Goal: Information Seeking & Learning: Learn about a topic

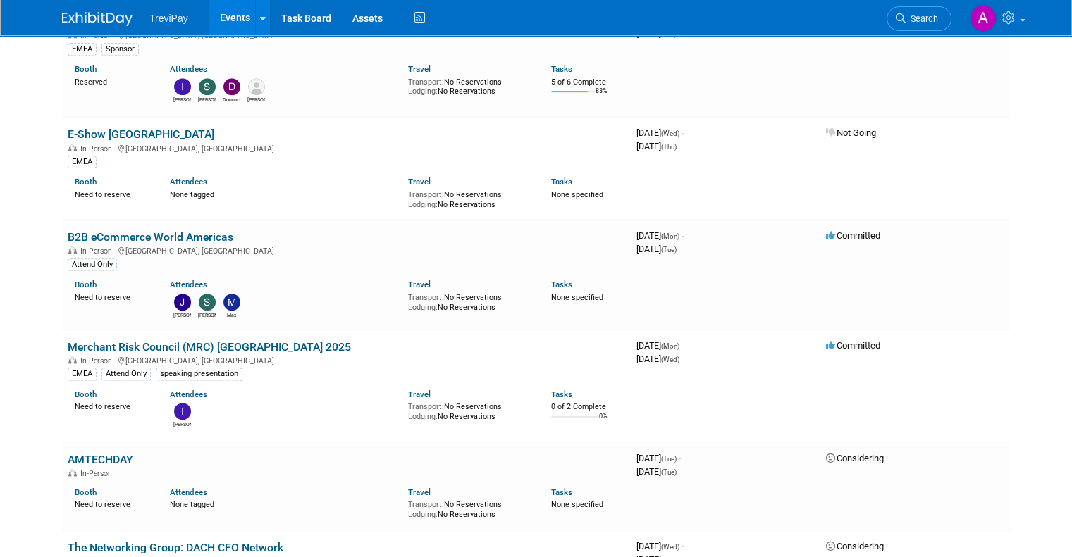
scroll to position [1550, 0]
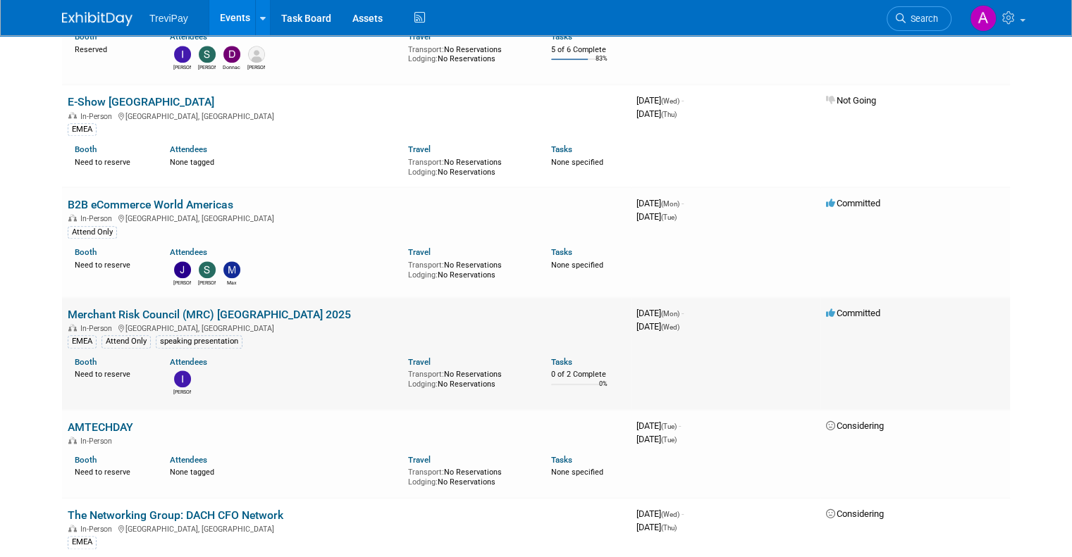
click at [258, 308] on link "Merchant Risk Council (MRC) [GEOGRAPHIC_DATA] 2025" at bounding box center [209, 314] width 283 height 13
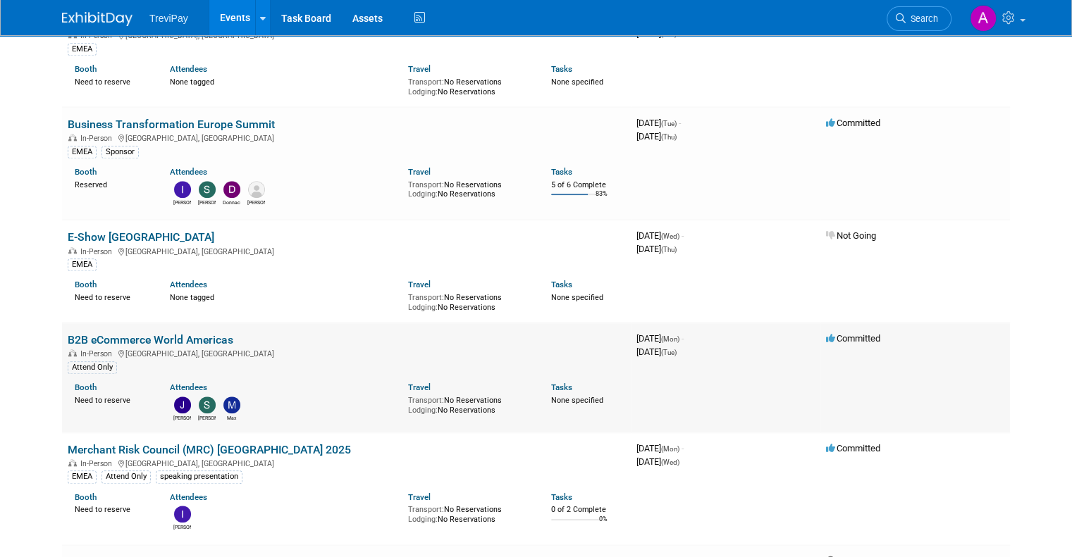
scroll to position [1409, 0]
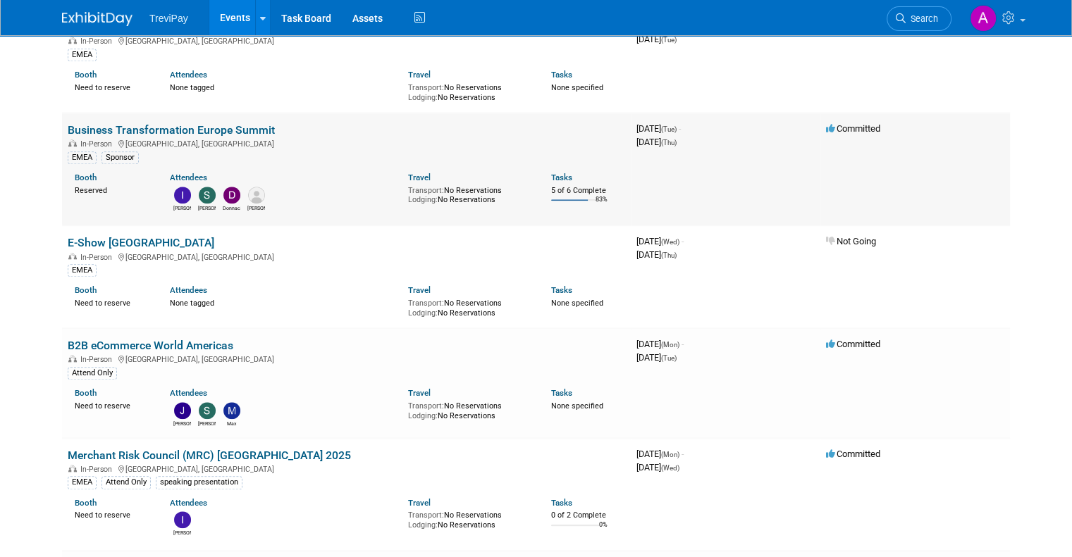
click at [228, 123] on link "Business Transformation Europe Summit" at bounding box center [171, 129] width 207 height 13
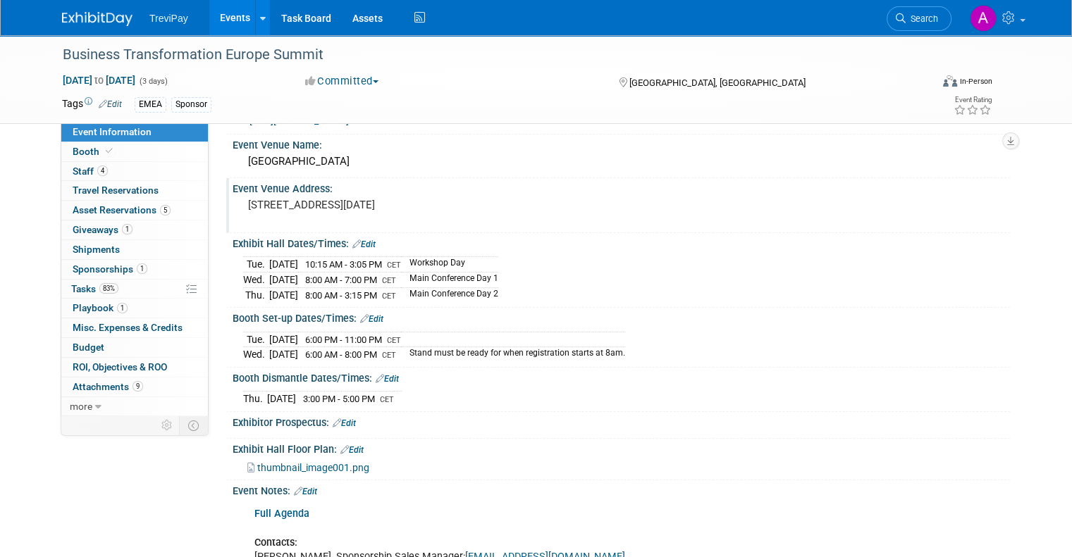
scroll to position [70, 0]
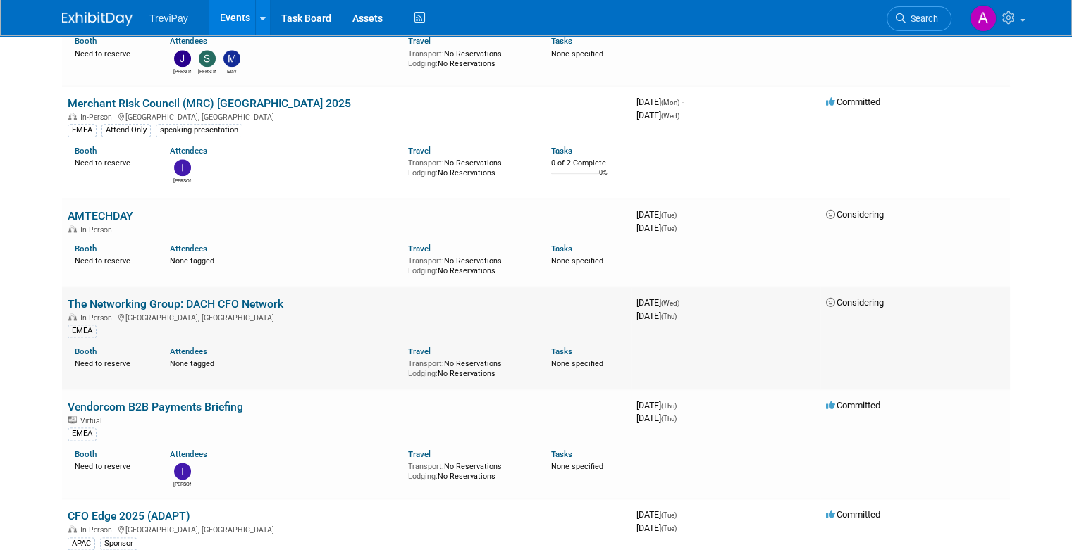
scroll to position [2043, 0]
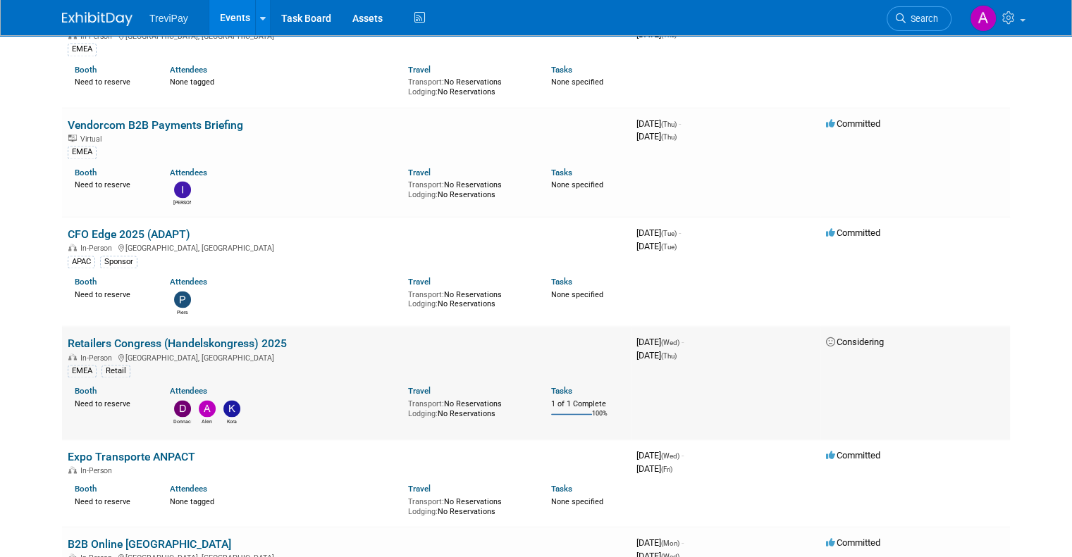
click at [226, 337] on link "Retailers Congress (Handelskongress) 2025" at bounding box center [177, 343] width 219 height 13
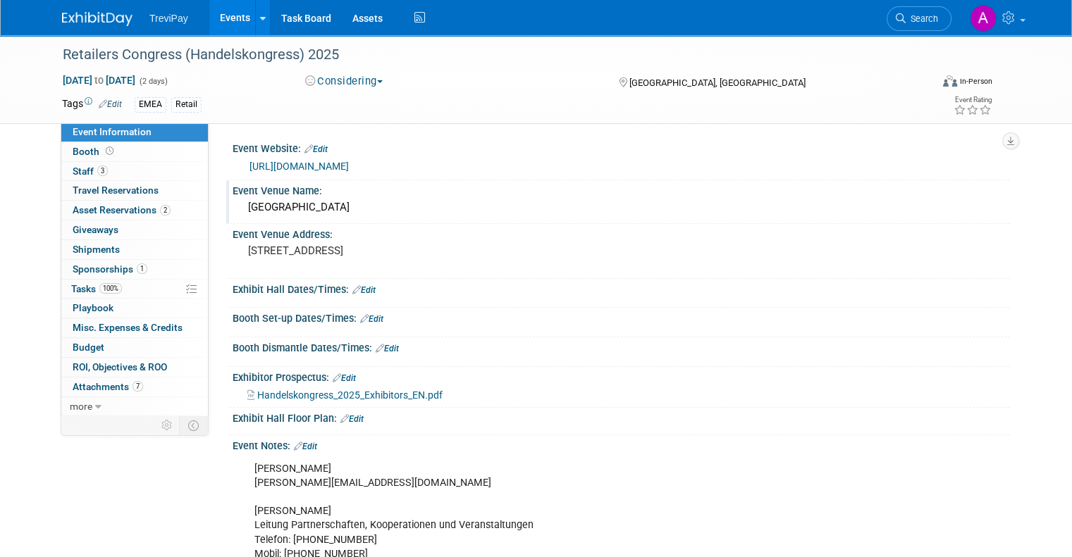
scroll to position [70, 0]
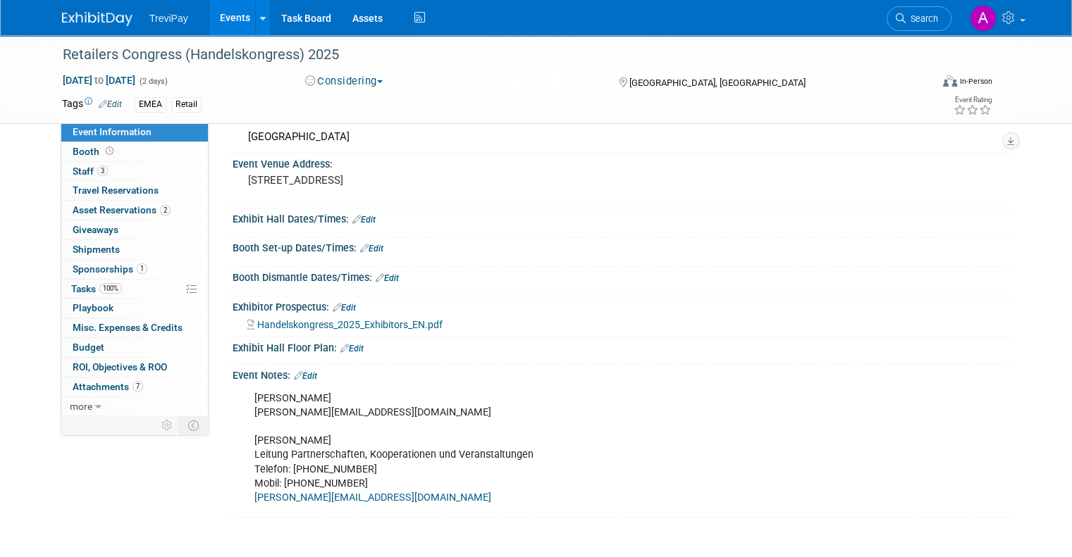
click at [402, 324] on span "Handelskongress_2025_Exhibitors_EN.pdf" at bounding box center [349, 324] width 185 height 11
click at [103, 383] on span "Attachments 7" at bounding box center [108, 386] width 70 height 11
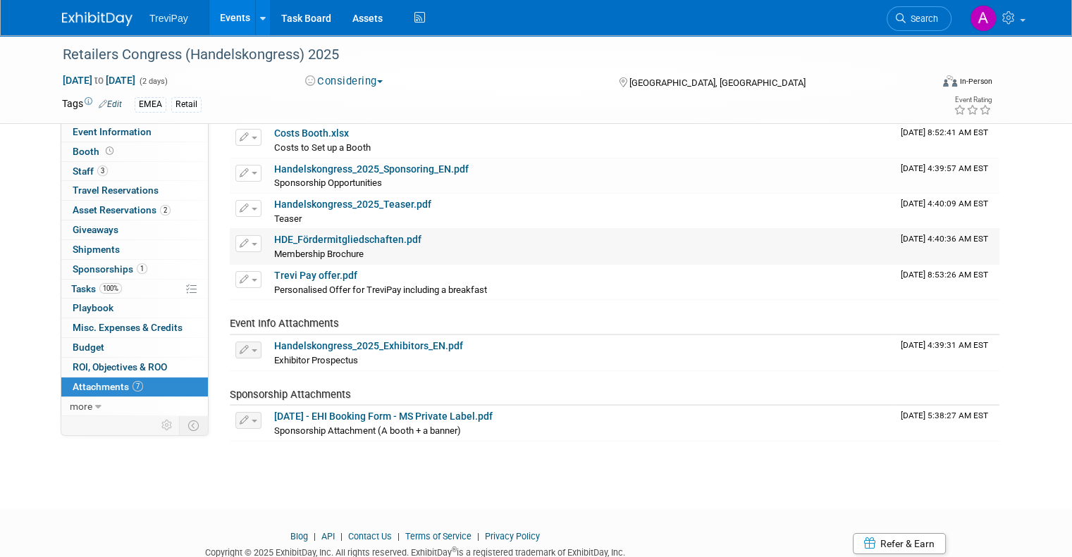
scroll to position [0, 0]
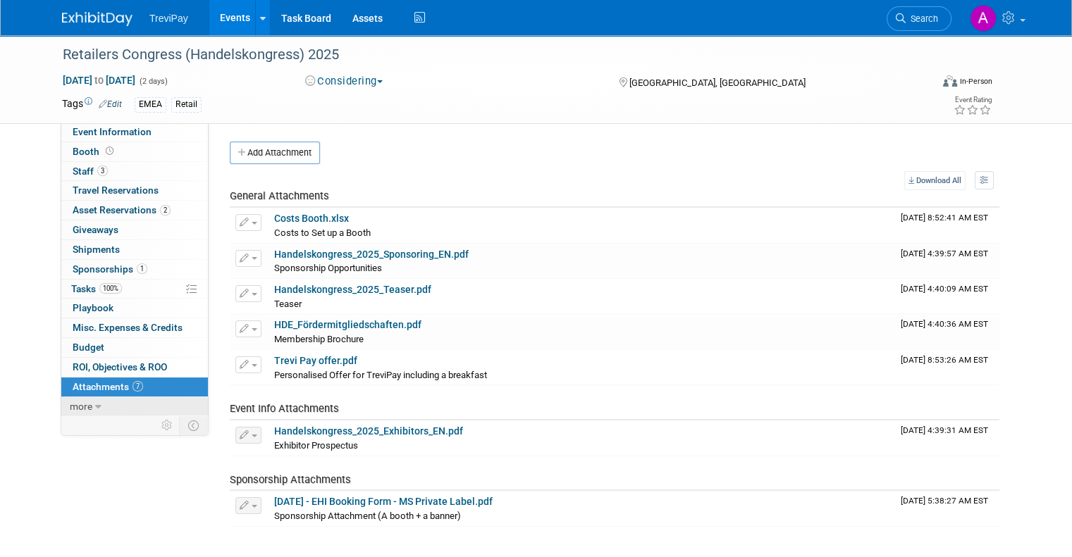
click at [80, 402] on link "more" at bounding box center [134, 406] width 147 height 19
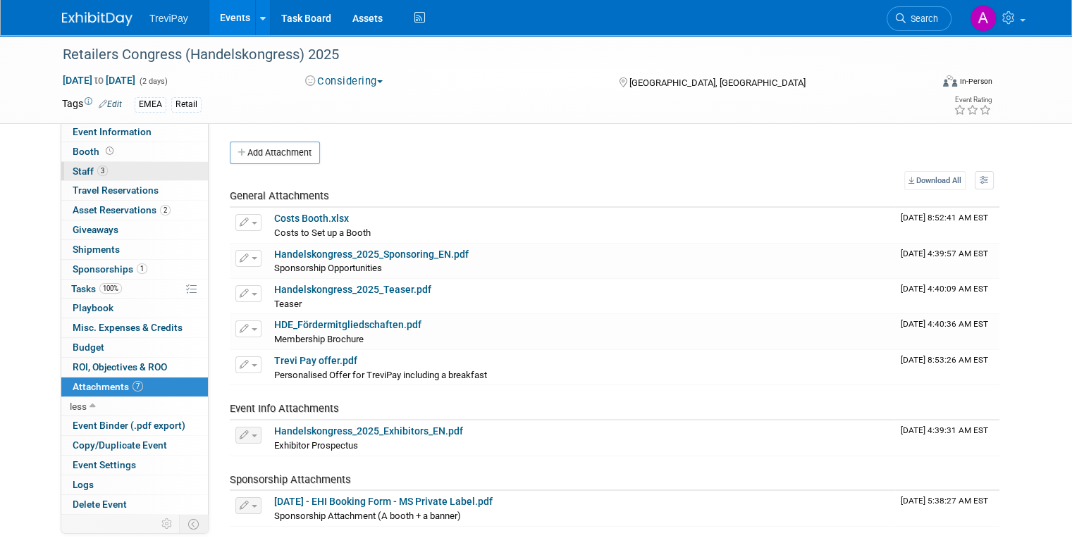
click at [73, 171] on span "Staff 3" at bounding box center [90, 171] width 35 height 11
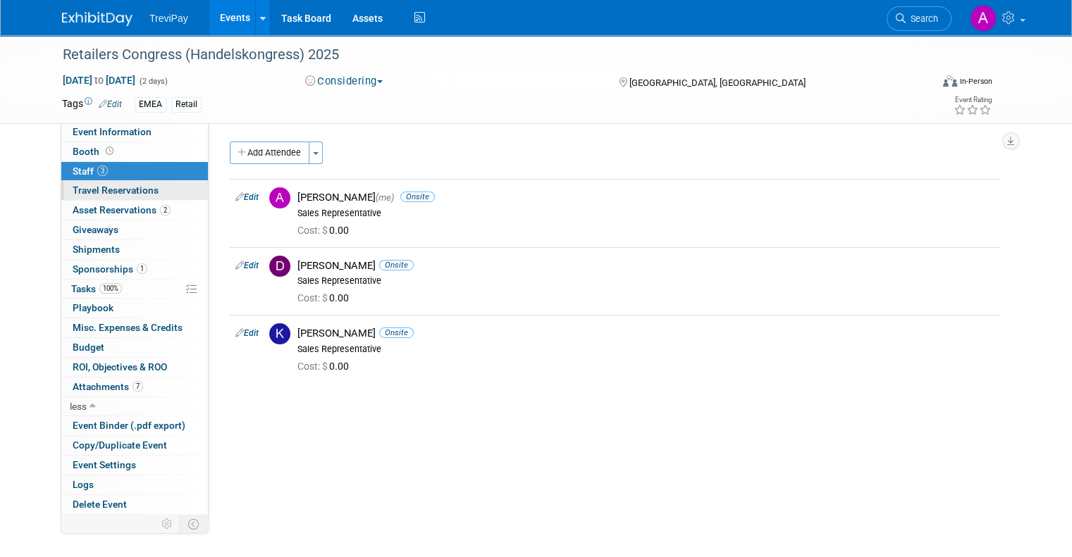
click at [72, 198] on link "0 Travel Reservations 0" at bounding box center [134, 190] width 147 height 19
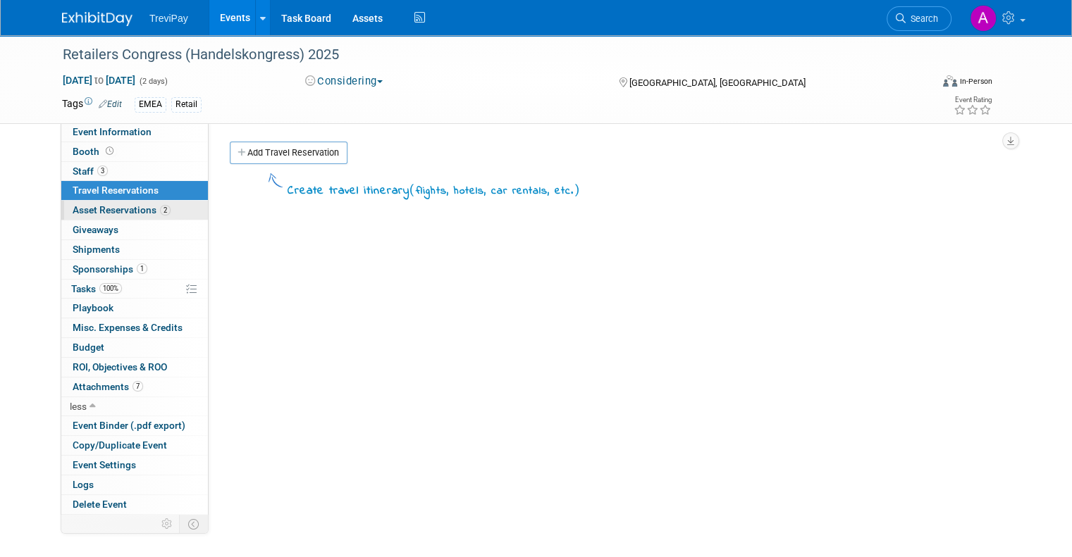
click at [81, 213] on span "Asset Reservations 2" at bounding box center [122, 209] width 98 height 11
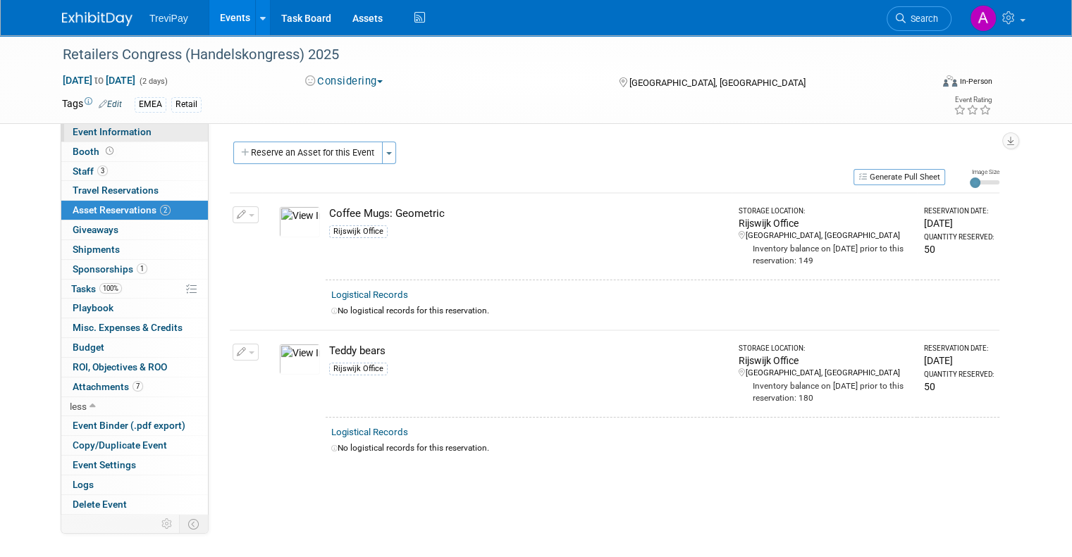
click at [77, 131] on span "Event Information" at bounding box center [112, 131] width 79 height 11
